Goal: Transaction & Acquisition: Register for event/course

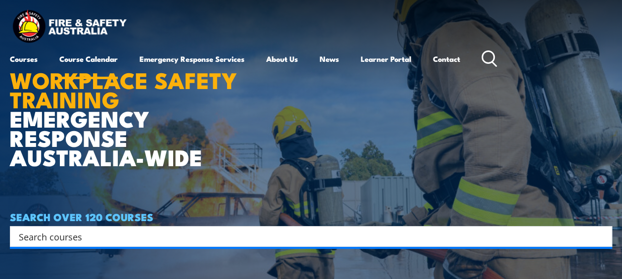
click at [99, 58] on link "Course Calendar" at bounding box center [88, 59] width 58 height 24
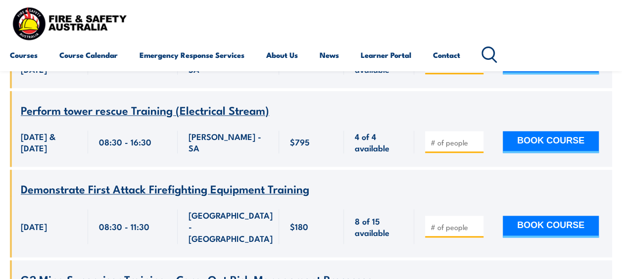
scroll to position [104, 0]
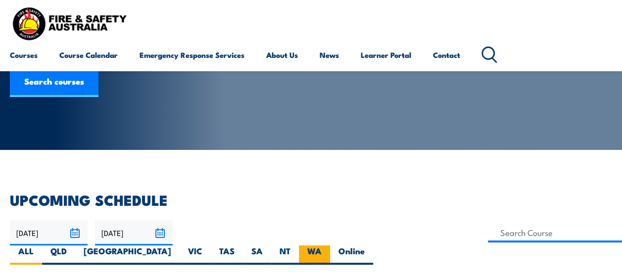
click at [330, 246] on label "WA" at bounding box center [314, 255] width 31 height 19
click at [328, 246] on input "WA" at bounding box center [325, 249] width 6 height 6
radio input "true"
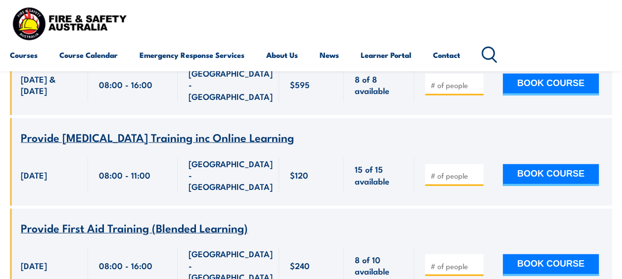
scroll to position [2989, 0]
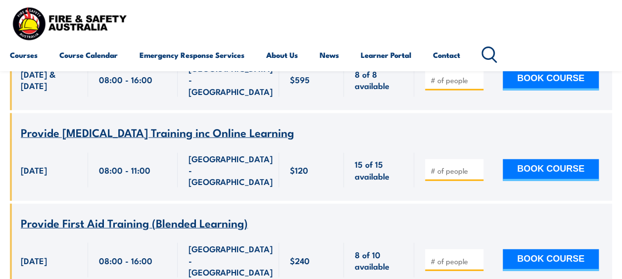
type input "1"
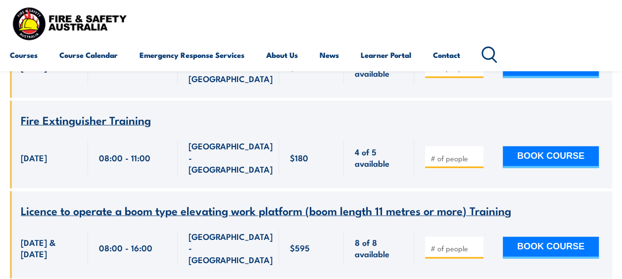
scroll to position [2989, 0]
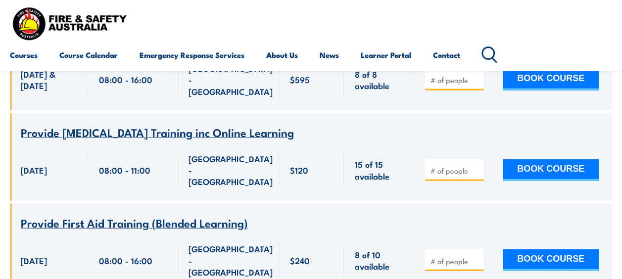
drag, startPoint x: 435, startPoint y: 202, endPoint x: 411, endPoint y: 202, distance: 23.3
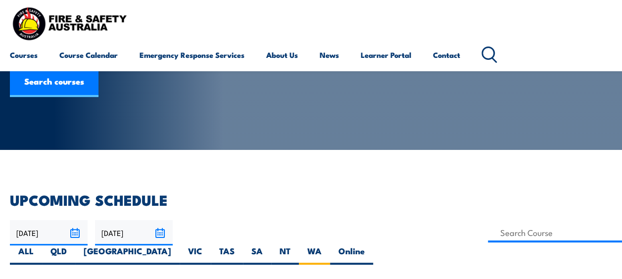
click at [74, 232] on input "[DATE]" at bounding box center [49, 232] width 78 height 25
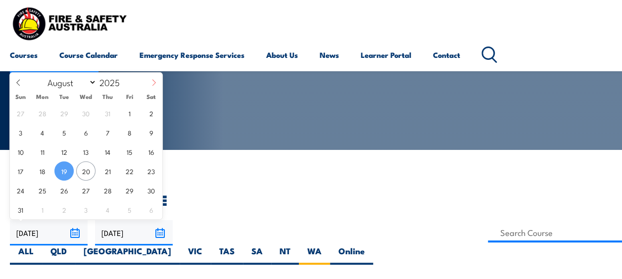
click at [155, 79] on span at bounding box center [154, 86] width 17 height 27
select select "8"
click at [59, 150] on span "16" at bounding box center [63, 151] width 19 height 19
type input "16/09/2025"
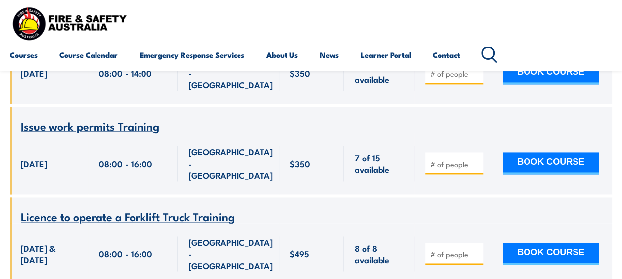
scroll to position [641, 0]
